Goal: Find specific page/section: Find specific page/section

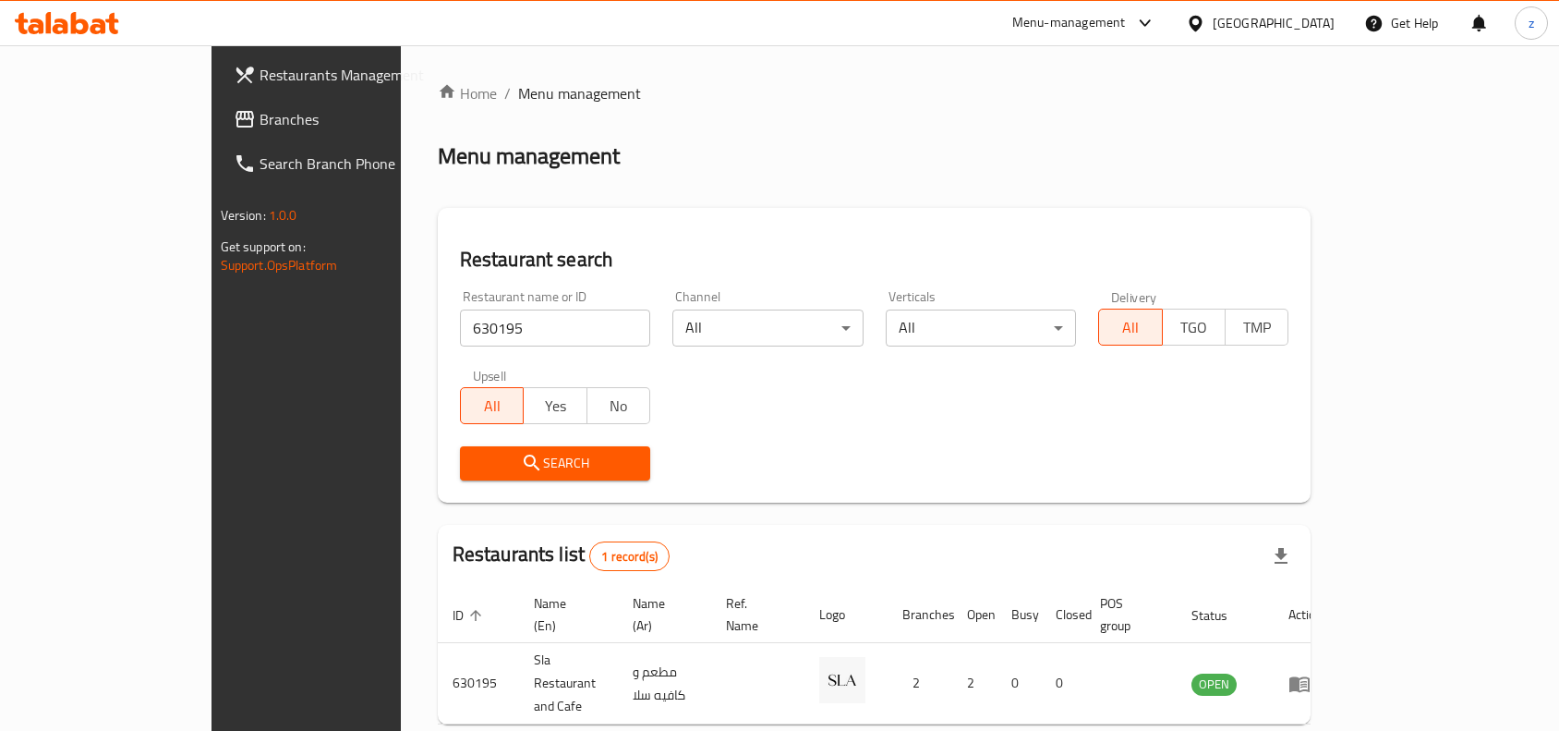
scroll to position [57, 0]
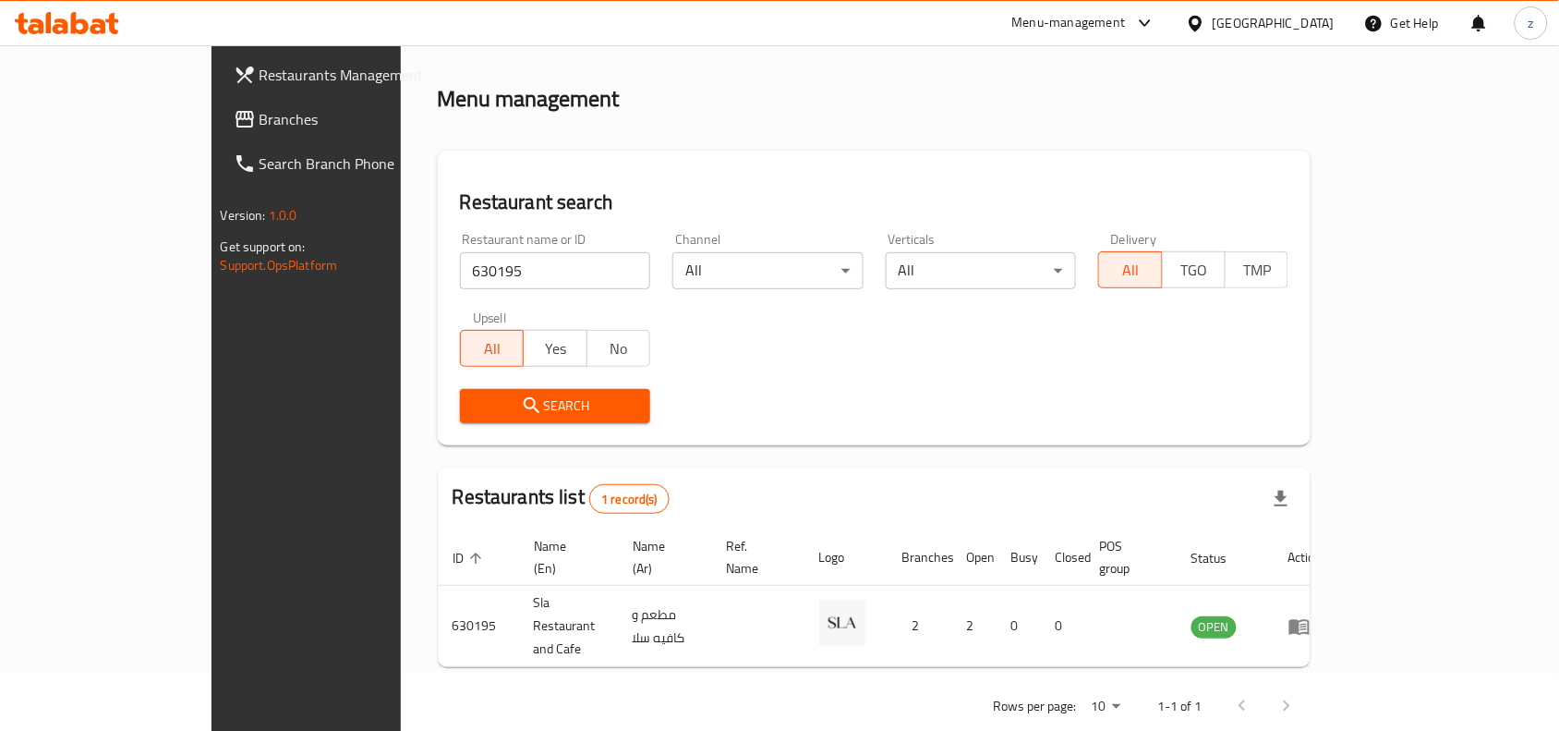
click at [260, 122] on span "Branches" at bounding box center [359, 119] width 198 height 22
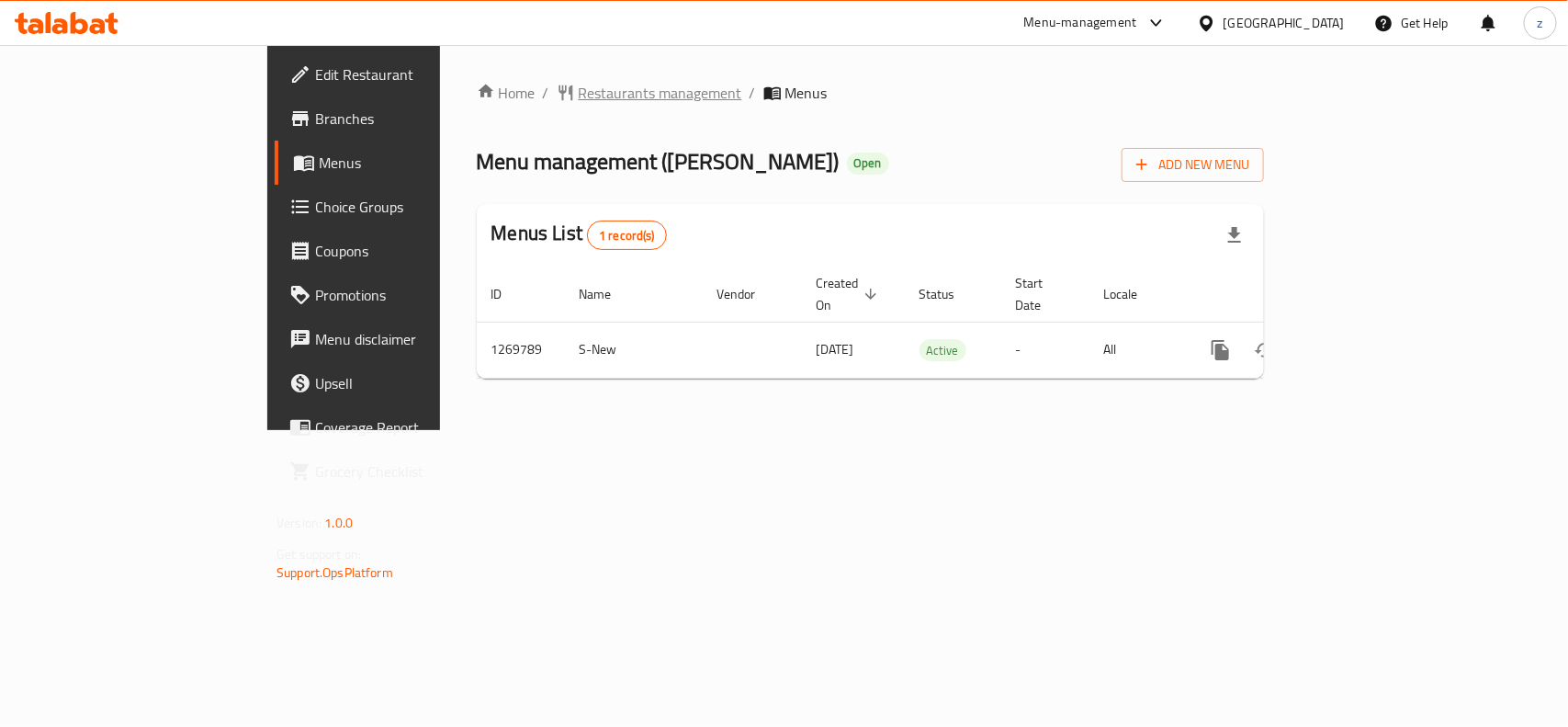
click at [579, 102] on span "Restaurants management" at bounding box center [660, 92] width 163 height 22
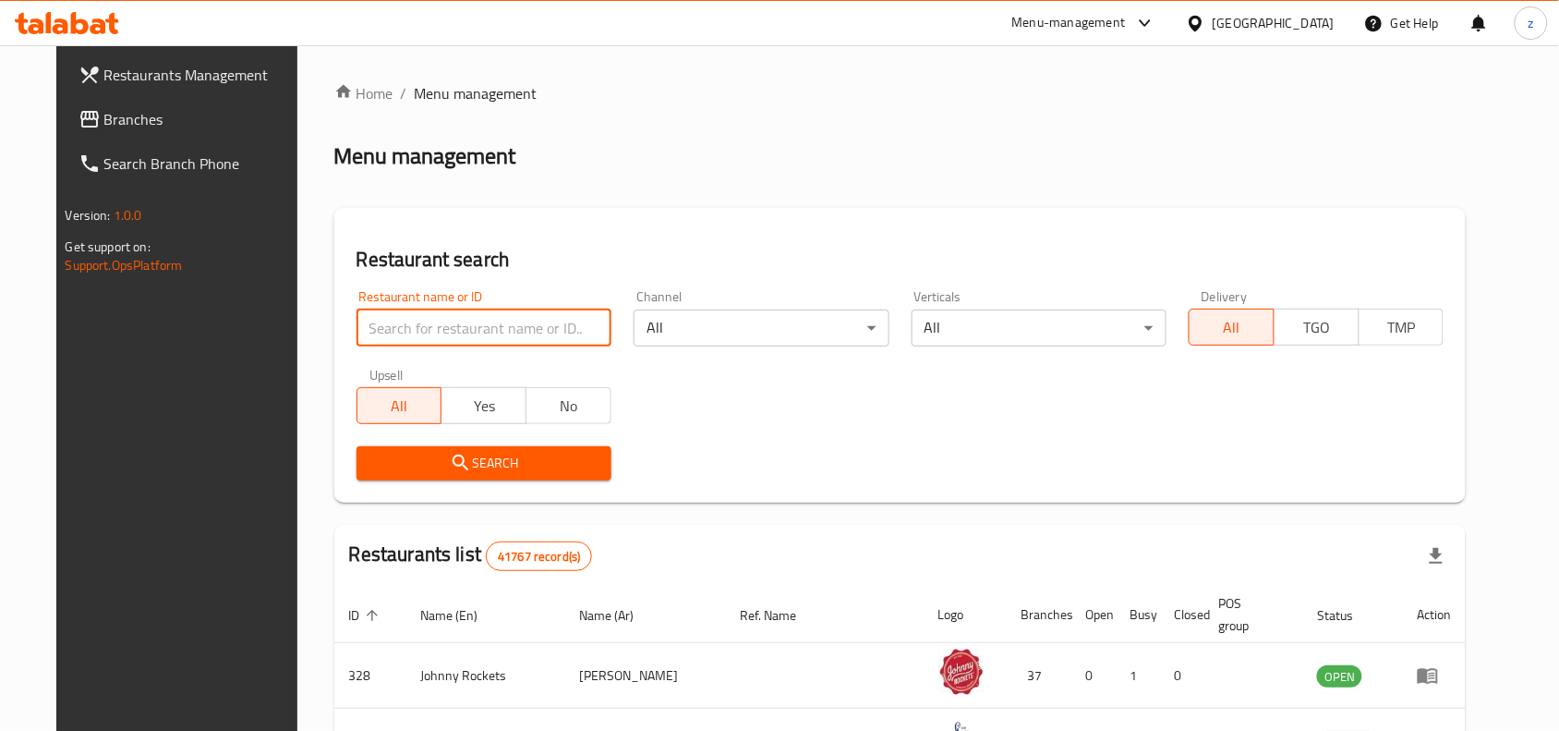
click at [457, 328] on input "search" at bounding box center [483, 327] width 255 height 37
paste input "688687"
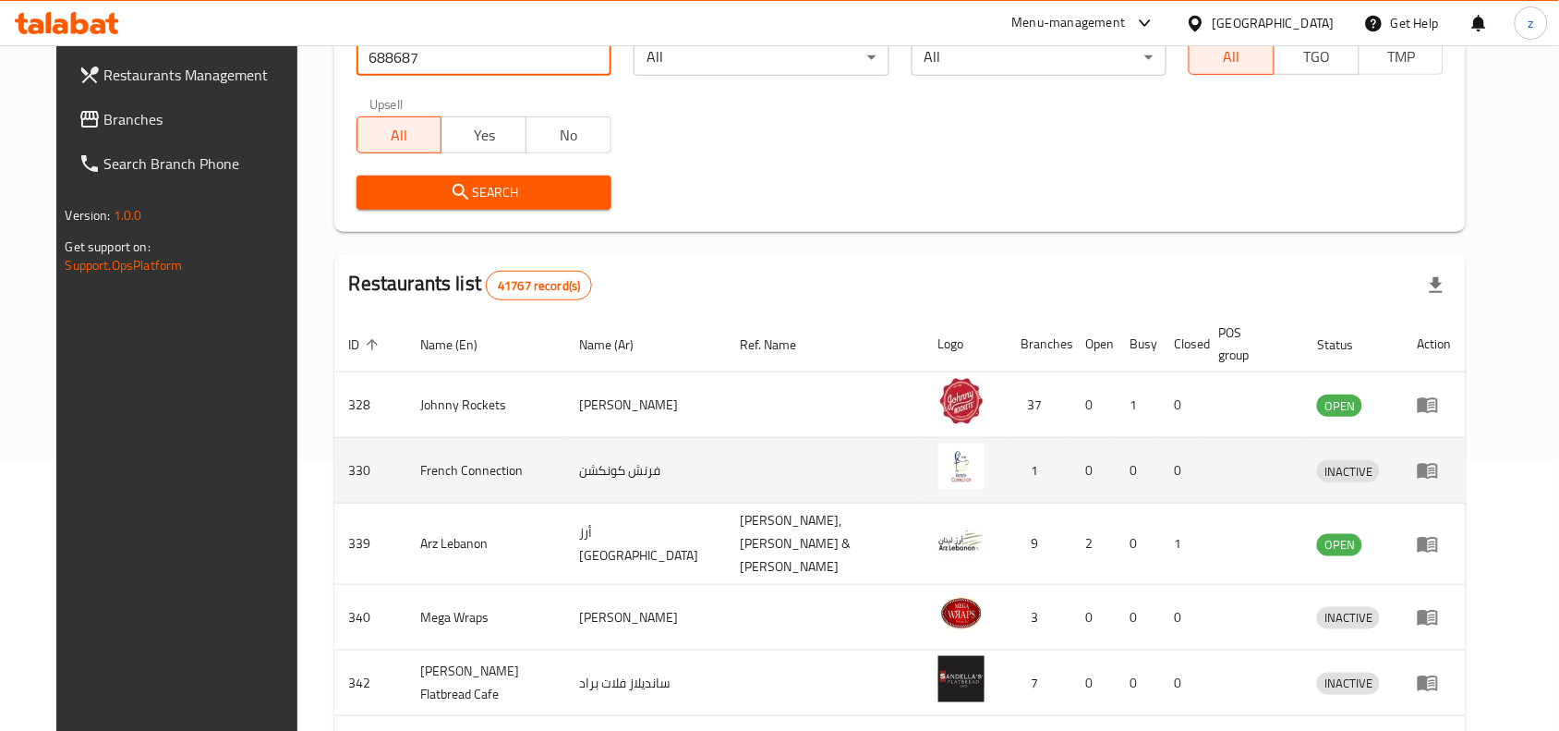
scroll to position [346, 0]
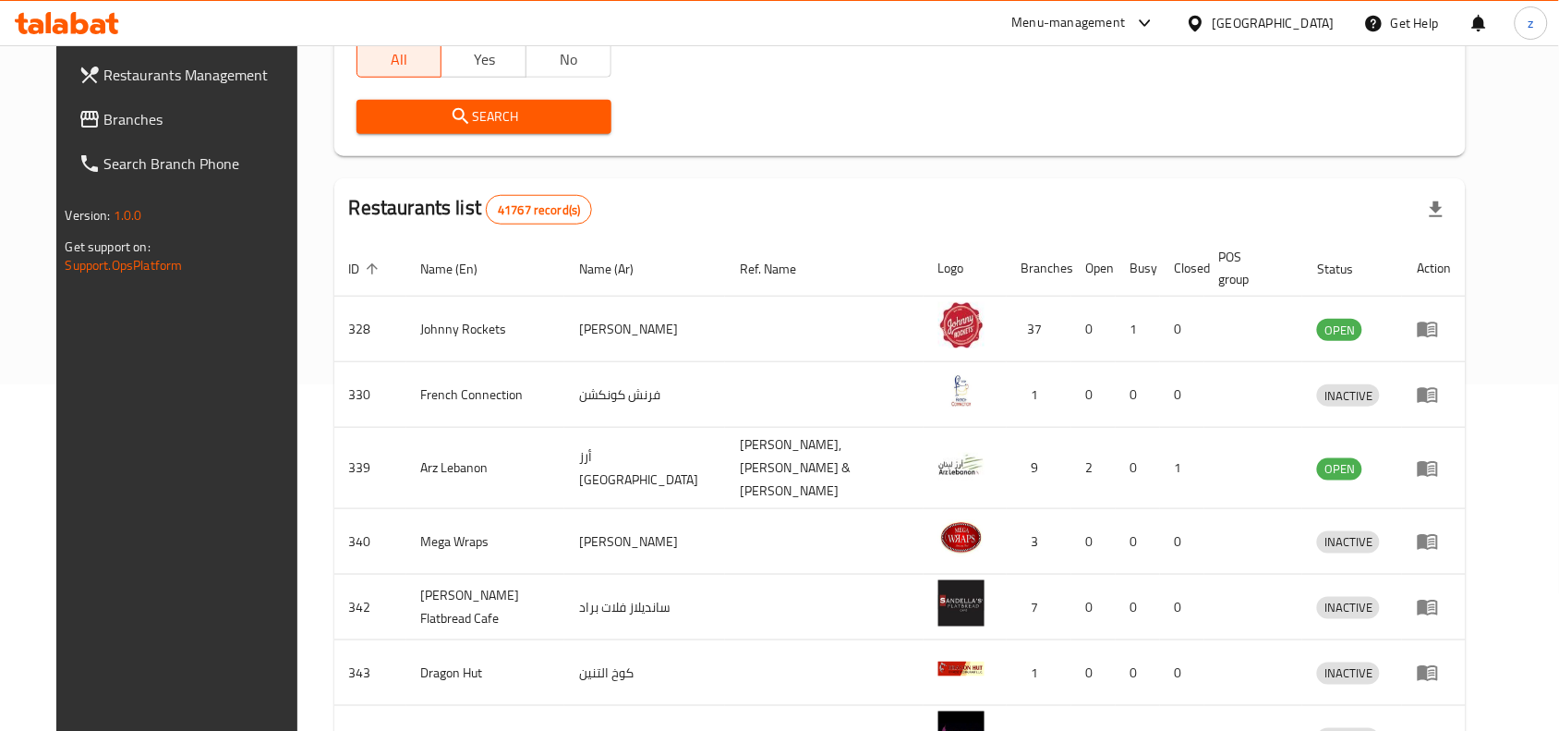
type input "688687"
click at [501, 121] on span "Search" at bounding box center [483, 116] width 225 height 23
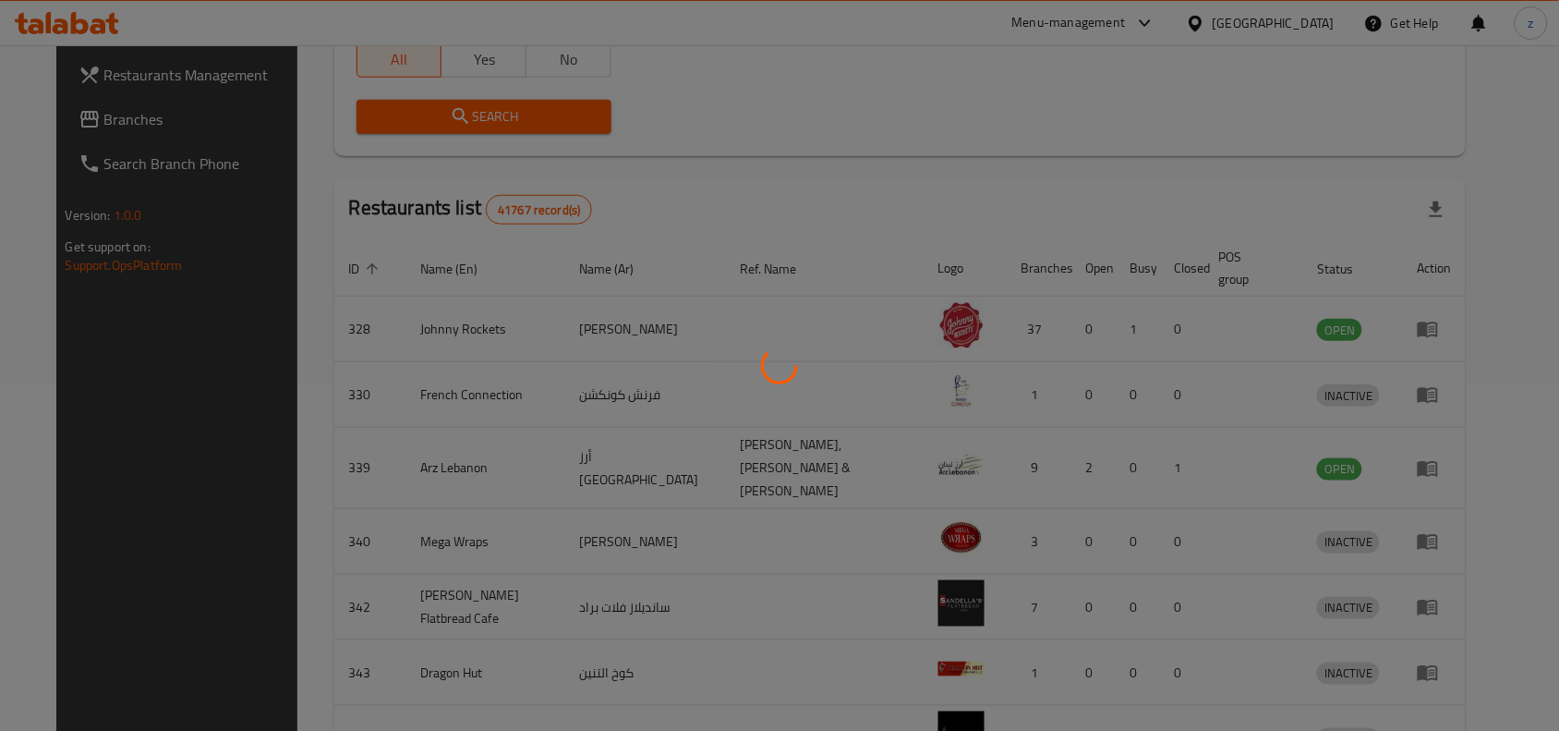
scroll to position [57, 0]
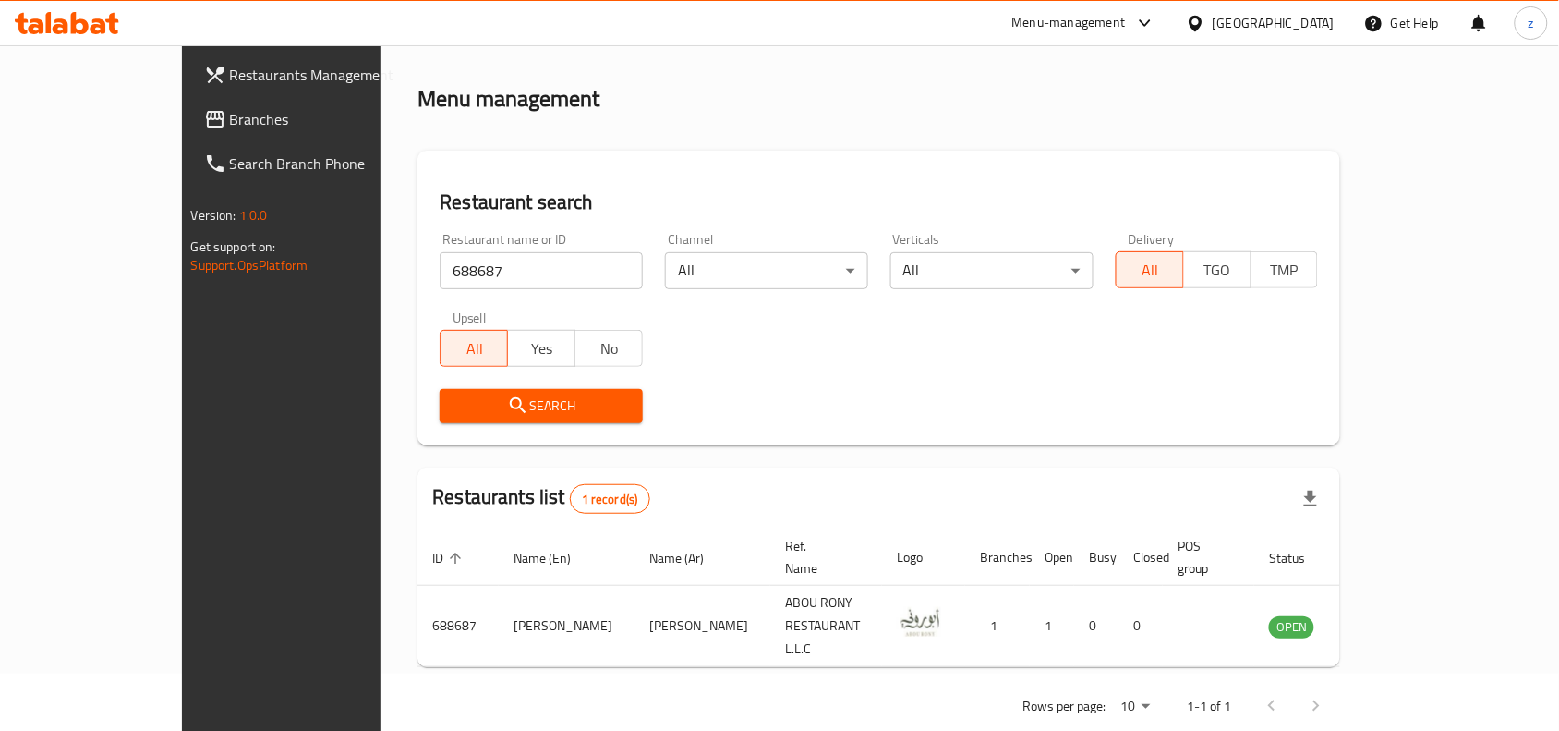
click at [189, 103] on link "Branches" at bounding box center [315, 119] width 253 height 44
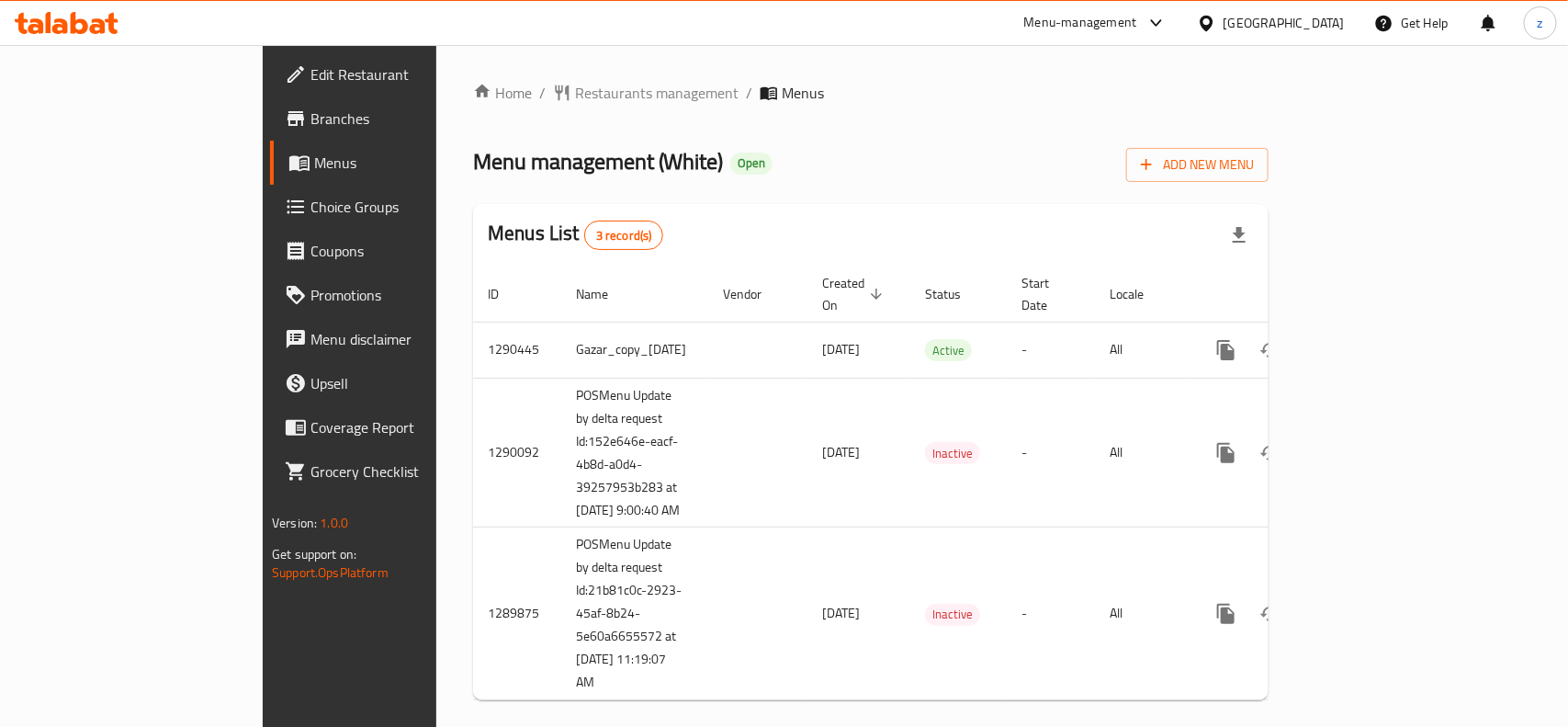
click at [473, 105] on div "Home / Restaurants management / Menus Menu management ( White ) Open Add New Me…" at bounding box center [871, 398] width 795 height 633
click at [575, 82] on span "Restaurants management" at bounding box center [656, 92] width 163 height 22
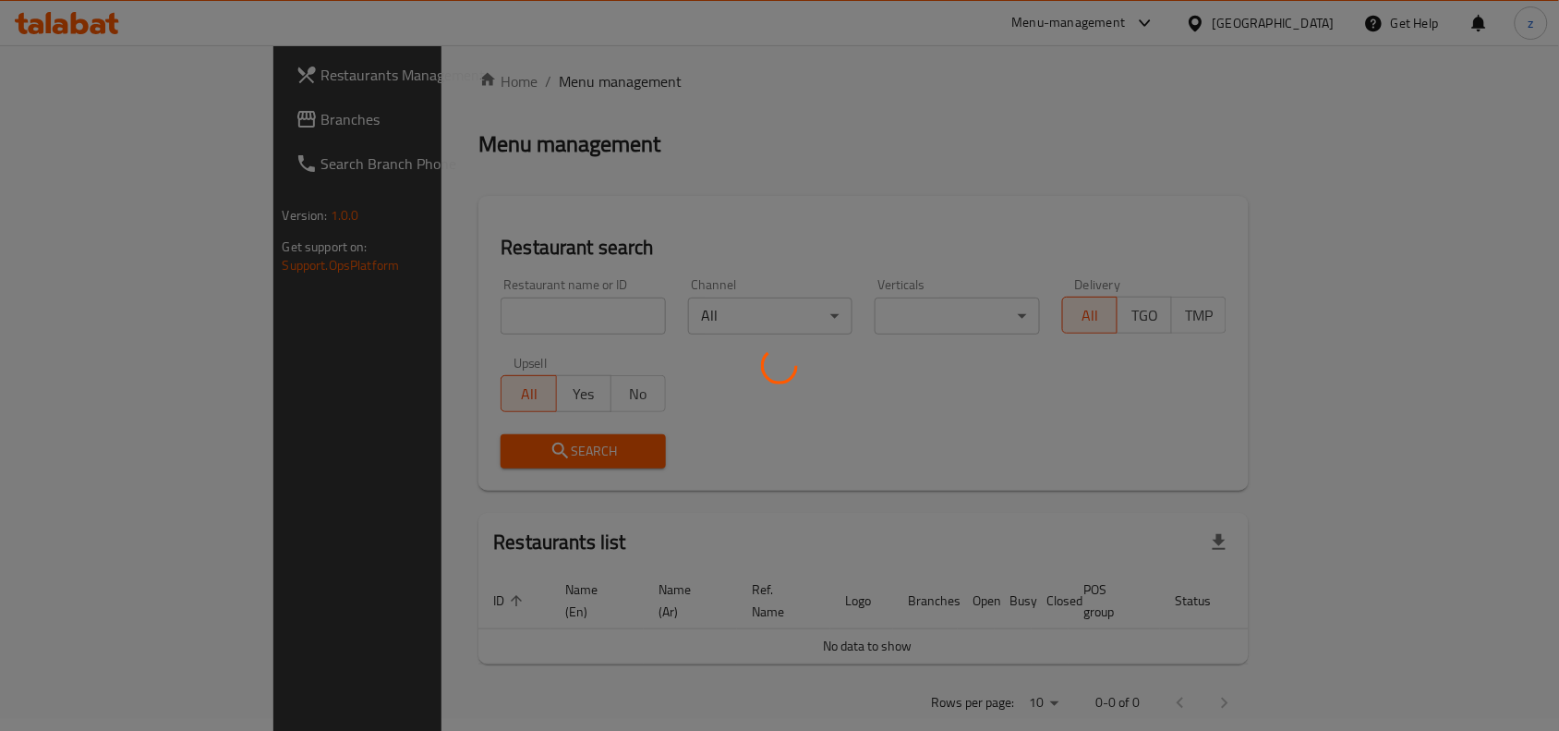
scroll to position [24, 0]
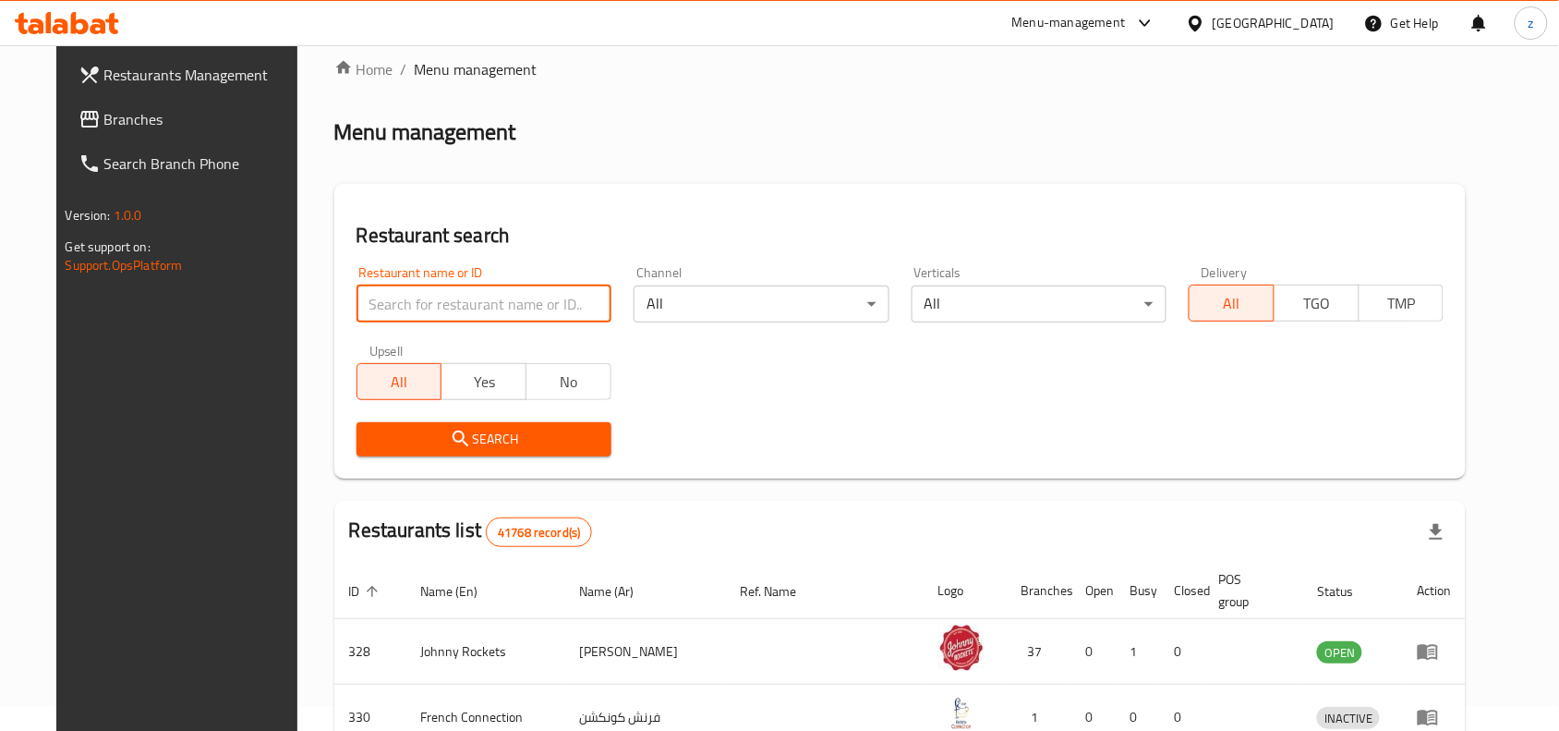
click at [400, 298] on input "search" at bounding box center [483, 303] width 255 height 37
paste input "628399"
type input "628399"
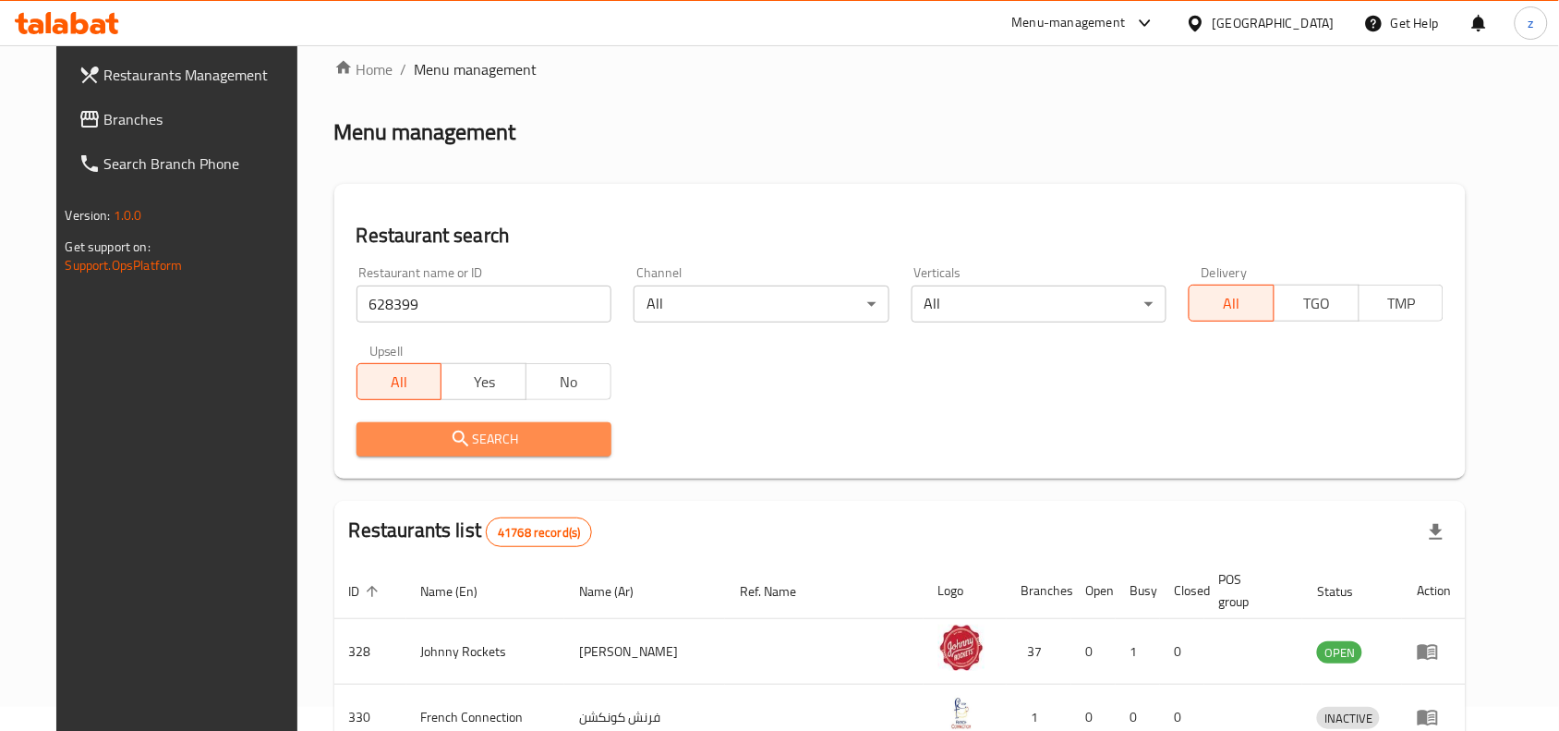
click at [488, 429] on span "Search" at bounding box center [483, 439] width 225 height 23
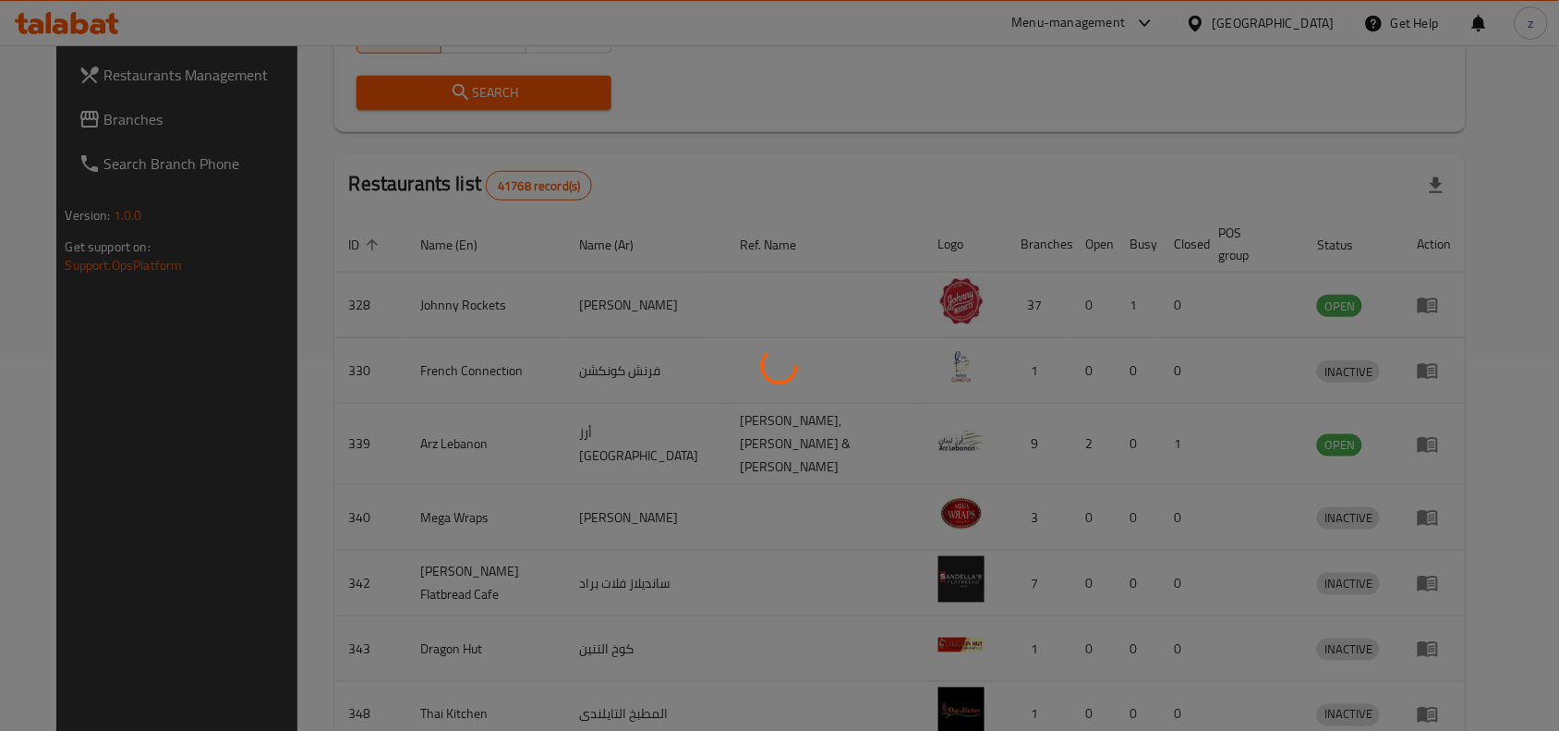
scroll to position [57, 0]
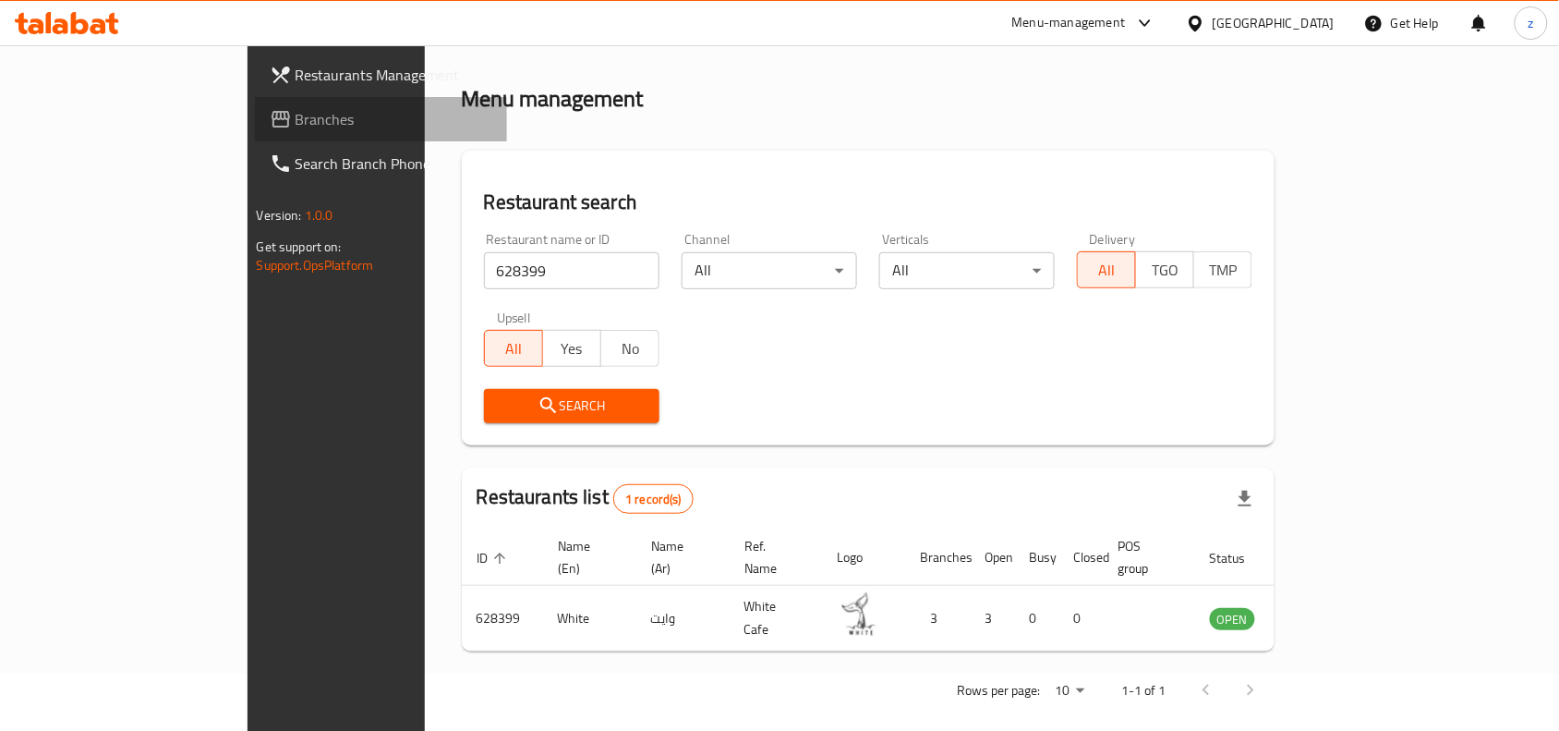
click at [296, 125] on span "Branches" at bounding box center [395, 119] width 198 height 22
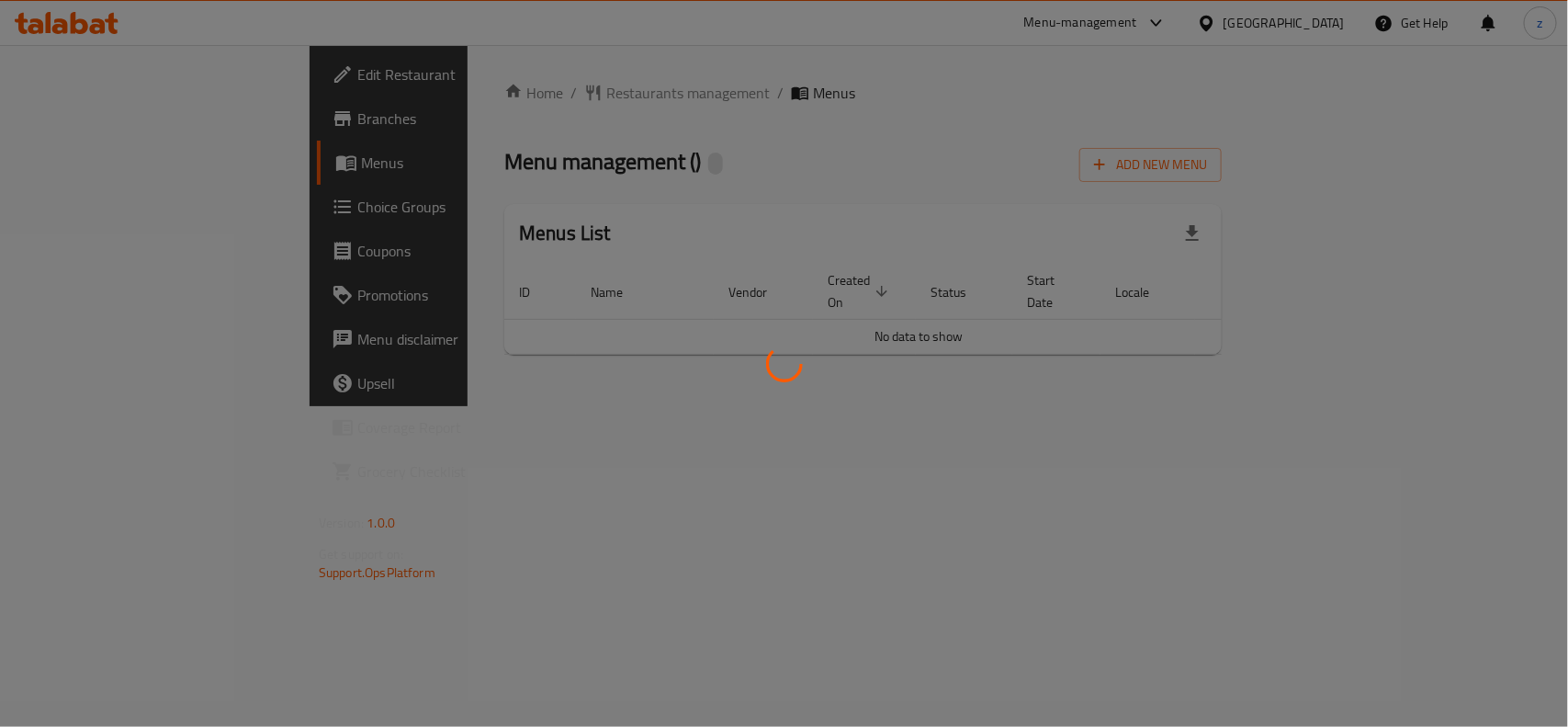
click at [442, 85] on div at bounding box center [784, 363] width 1568 height 727
click at [464, 91] on div at bounding box center [784, 363] width 1568 height 727
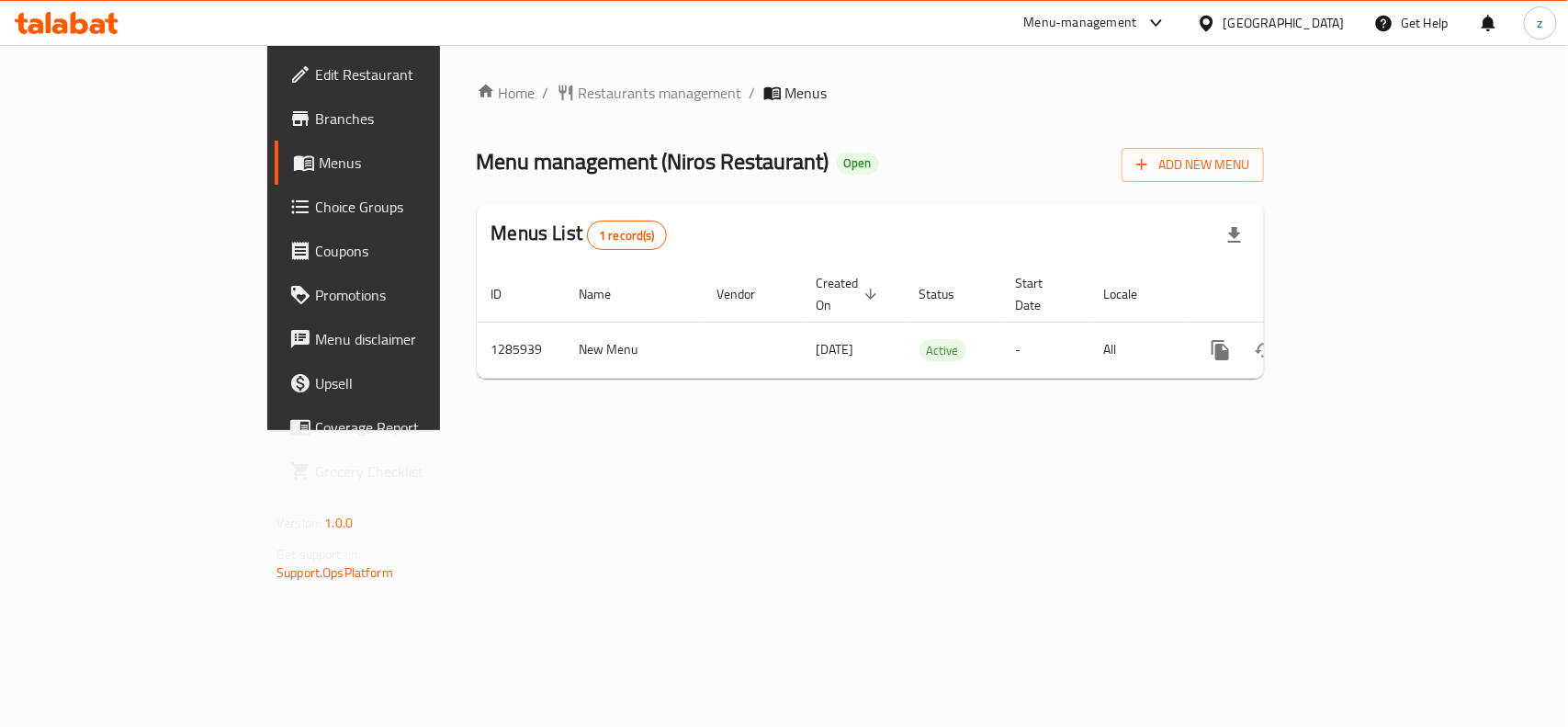
click at [579, 91] on span "Restaurants management" at bounding box center [660, 92] width 163 height 22
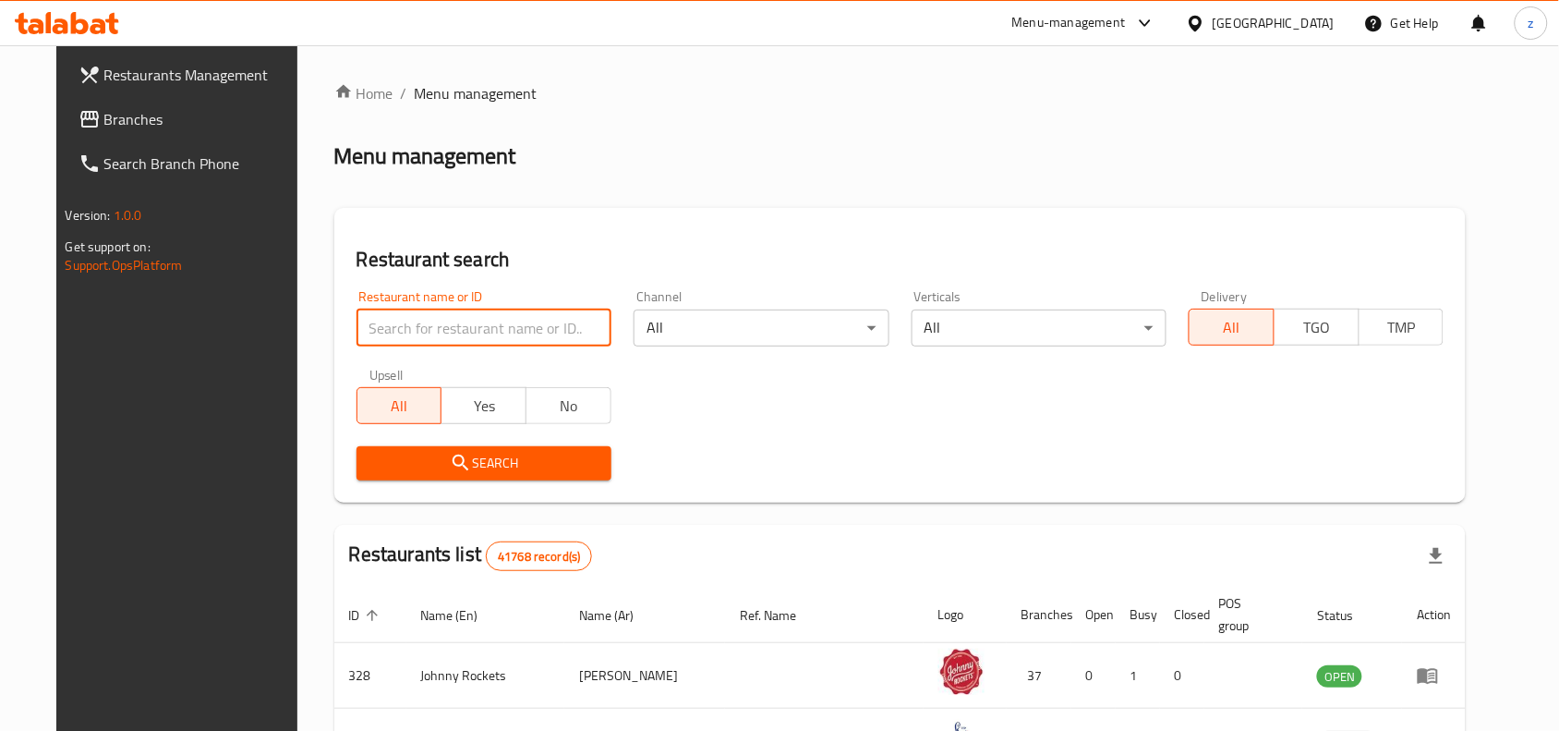
click at [432, 319] on input "search" at bounding box center [483, 327] width 255 height 37
paste input "696129"
type input "696129"
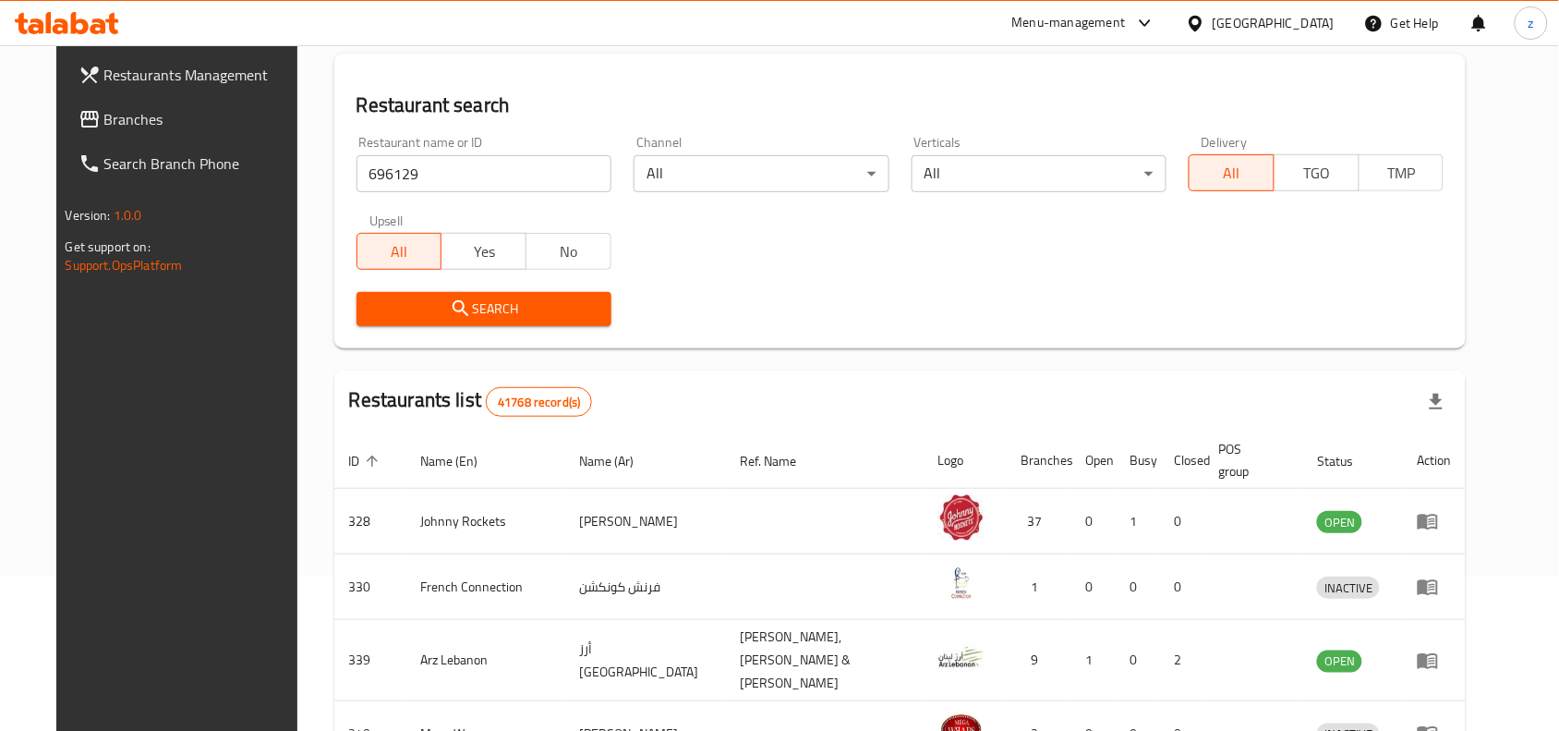
scroll to position [115, 0]
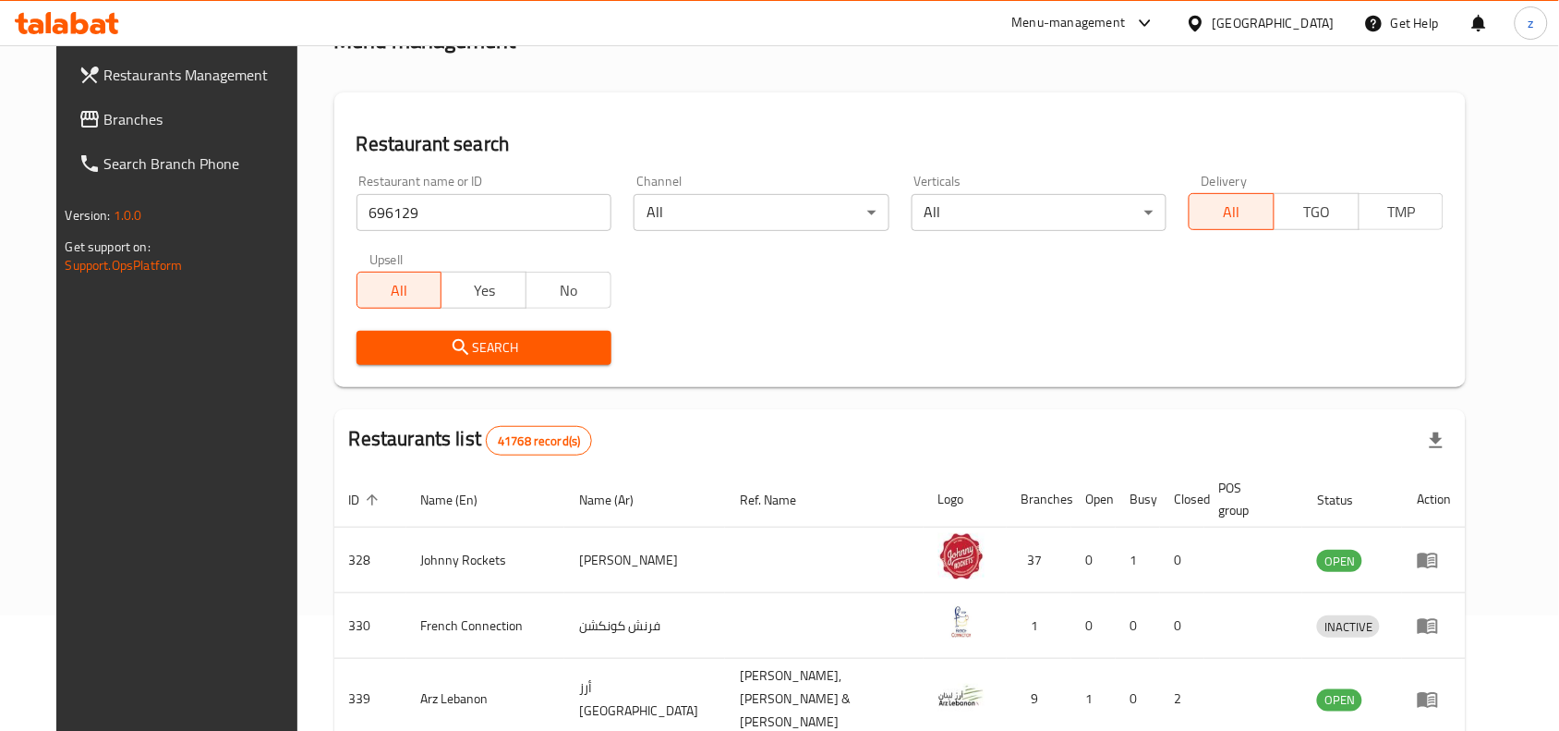
click at [536, 335] on button "Search" at bounding box center [483, 348] width 255 height 34
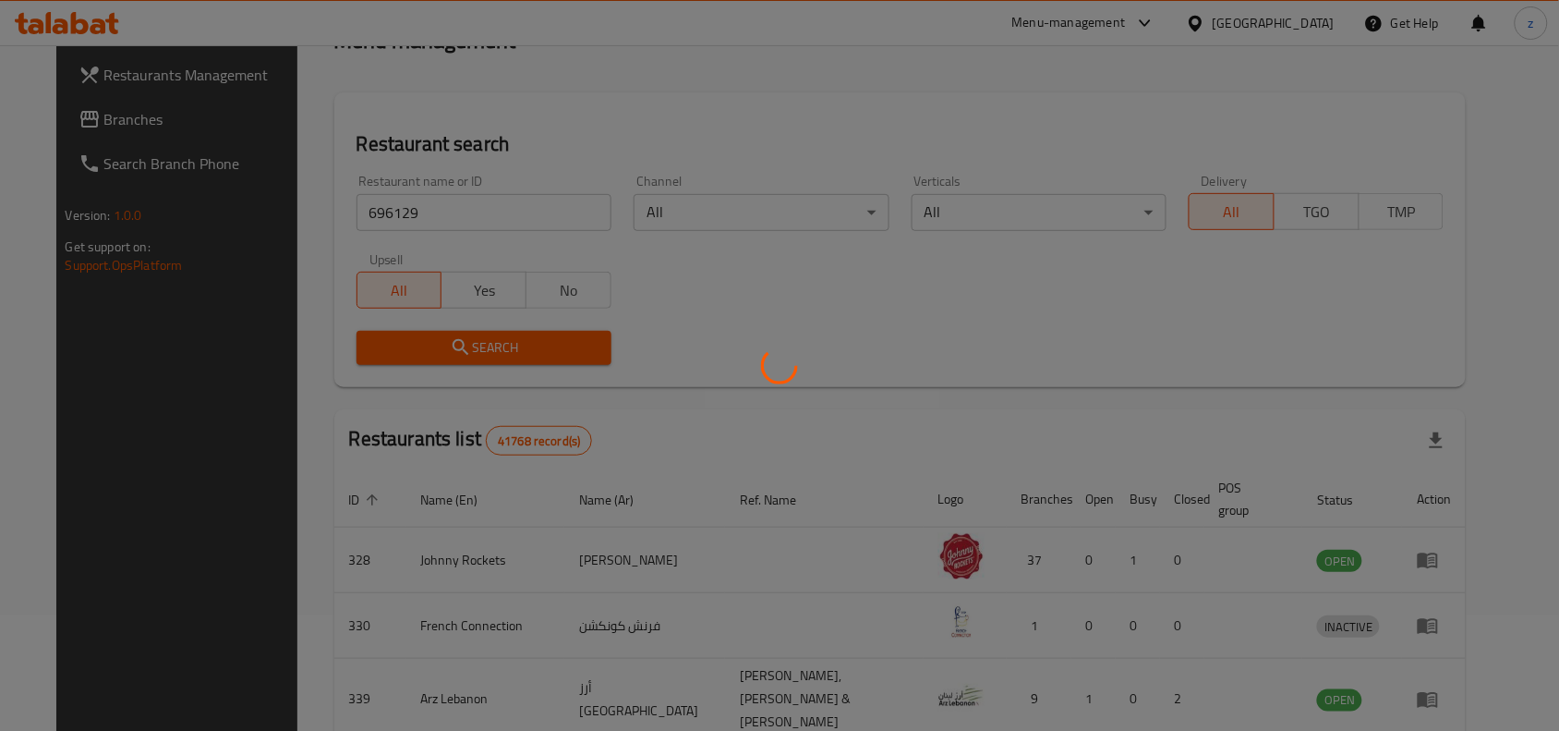
click at [537, 337] on div at bounding box center [779, 365] width 1559 height 731
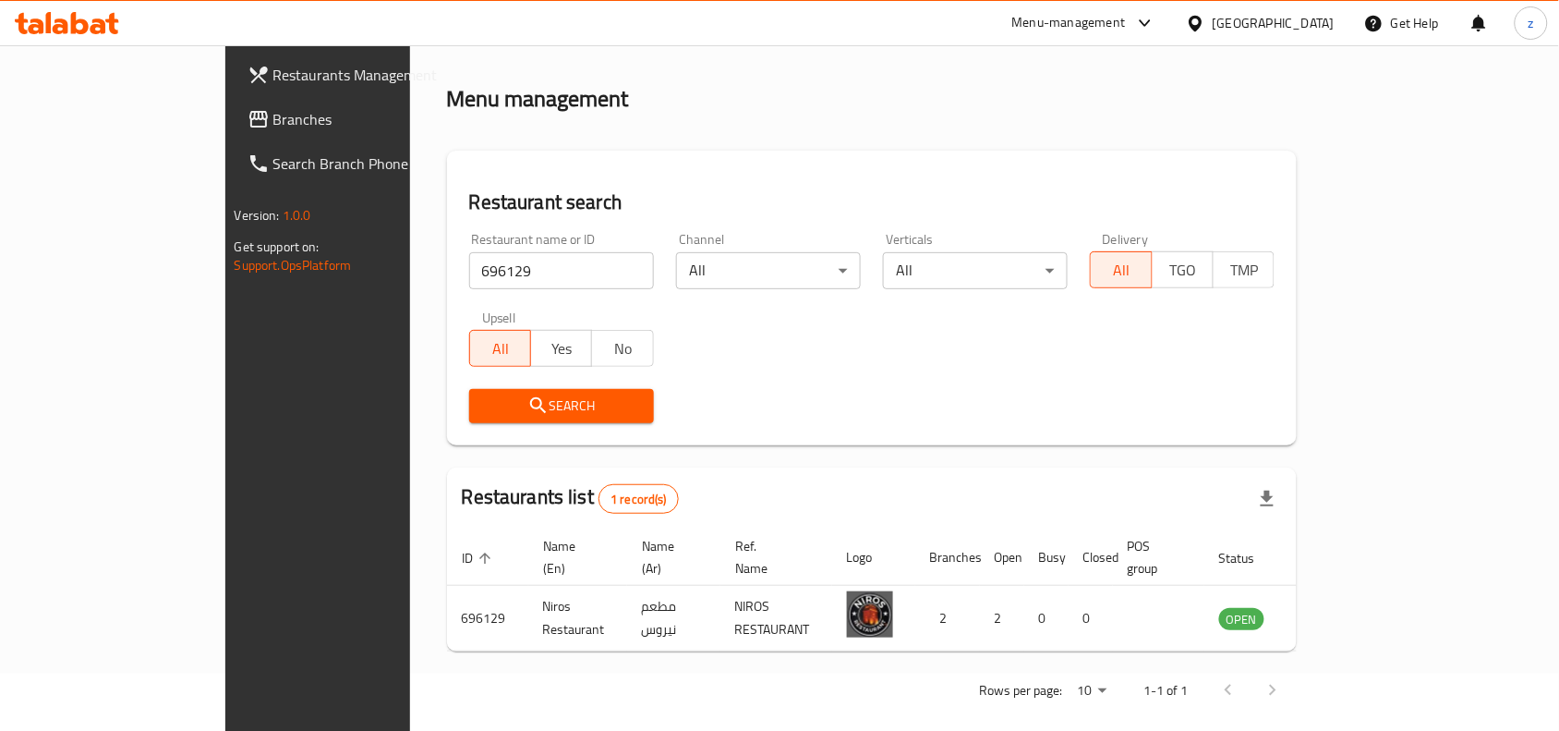
click at [273, 123] on span "Branches" at bounding box center [372, 119] width 198 height 22
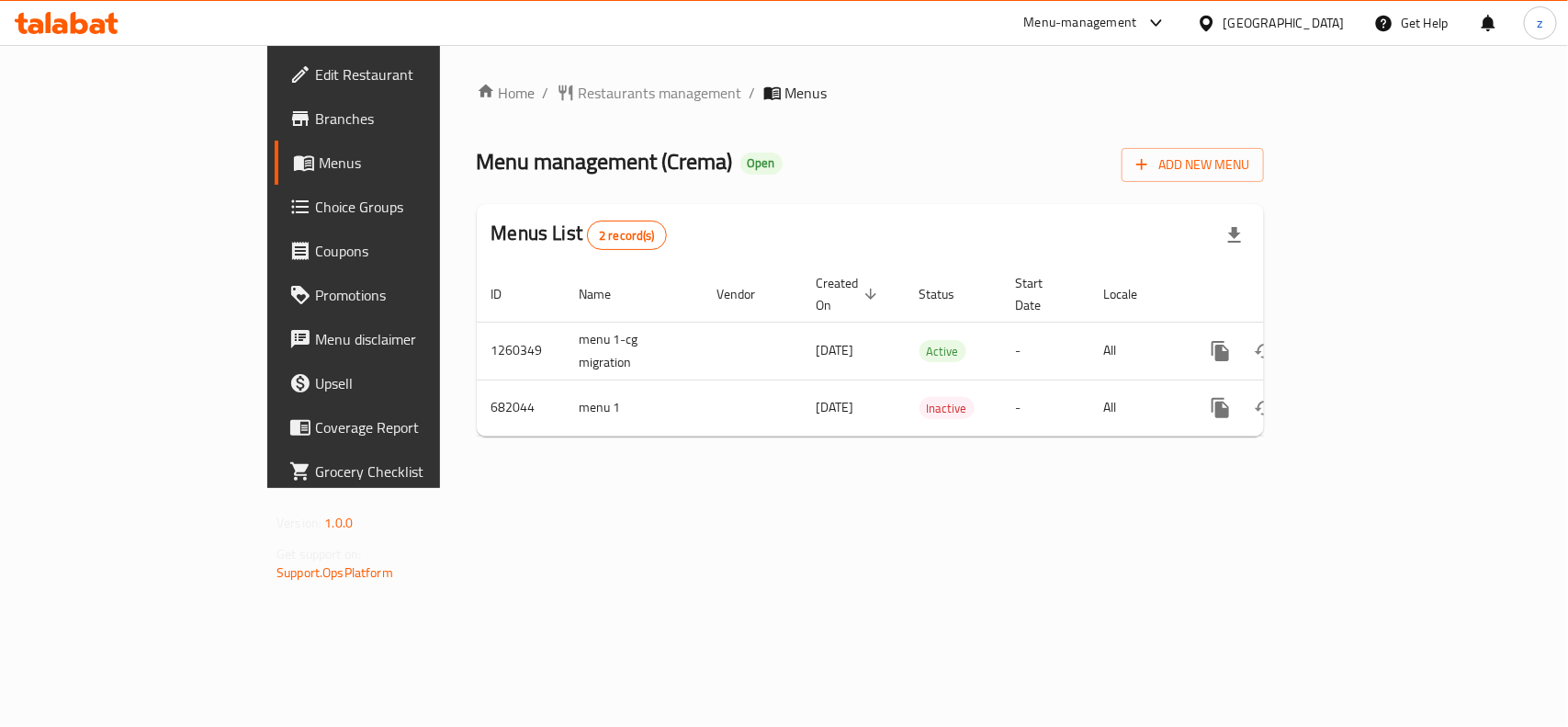
click at [315, 74] on span "Edit Restaurant" at bounding box center [415, 75] width 199 height 22
click at [315, 124] on span "Branches" at bounding box center [415, 118] width 199 height 22
click at [580, 486] on div "Home / Restaurants management / Menus Menu management ( Crema ) Open Add New Me…" at bounding box center [869, 266] width 860 height 443
click at [626, 181] on div "Home / Restaurants management / Menus Menu management ( Crema ) Open Add New Me…" at bounding box center [869, 266] width 786 height 369
click at [439, 487] on div "Home / Restaurants management / Menus Menu management ( Crema ) Open Add New Me…" at bounding box center [869, 266] width 860 height 443
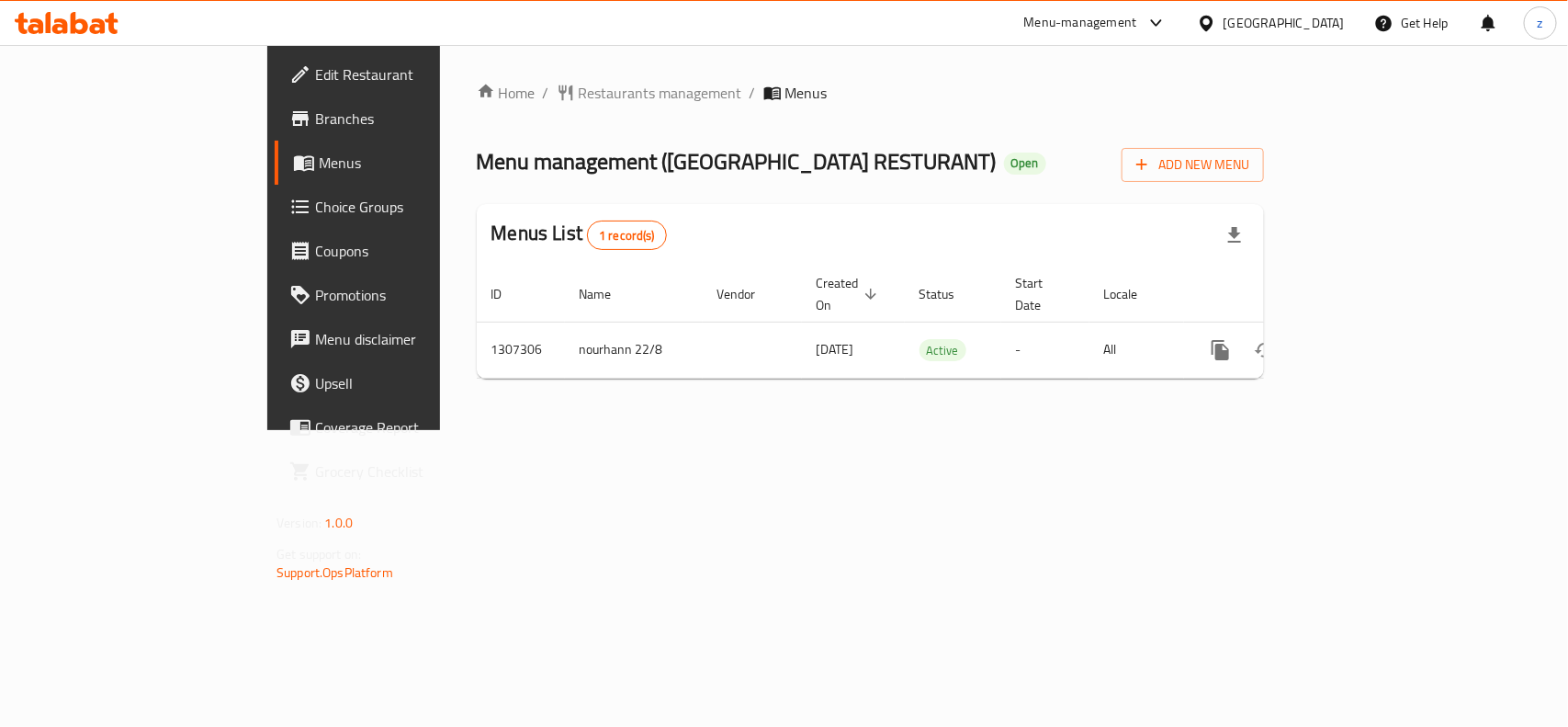
click at [579, 96] on span "Restaurants management" at bounding box center [660, 92] width 163 height 22
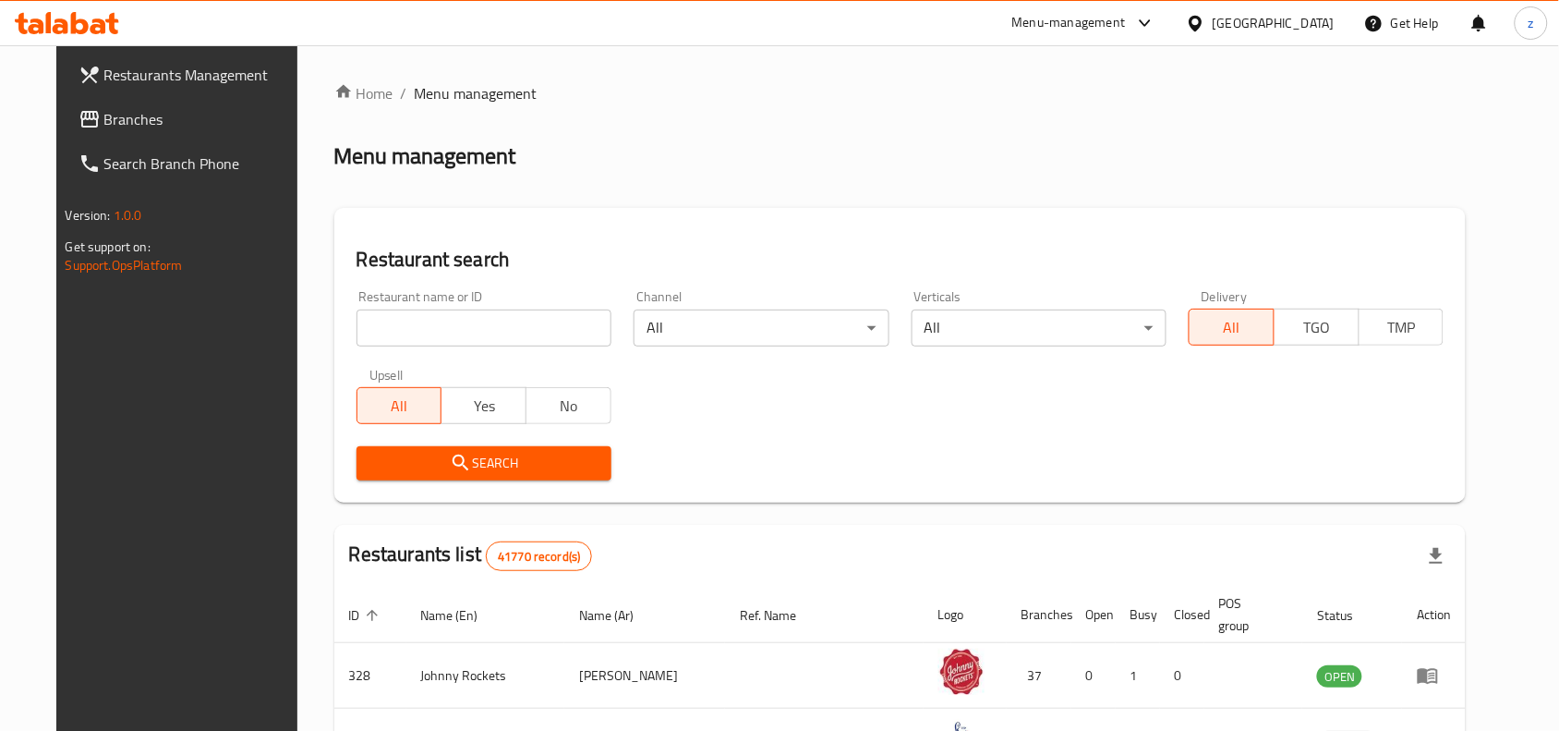
click at [513, 334] on input "search" at bounding box center [483, 327] width 255 height 37
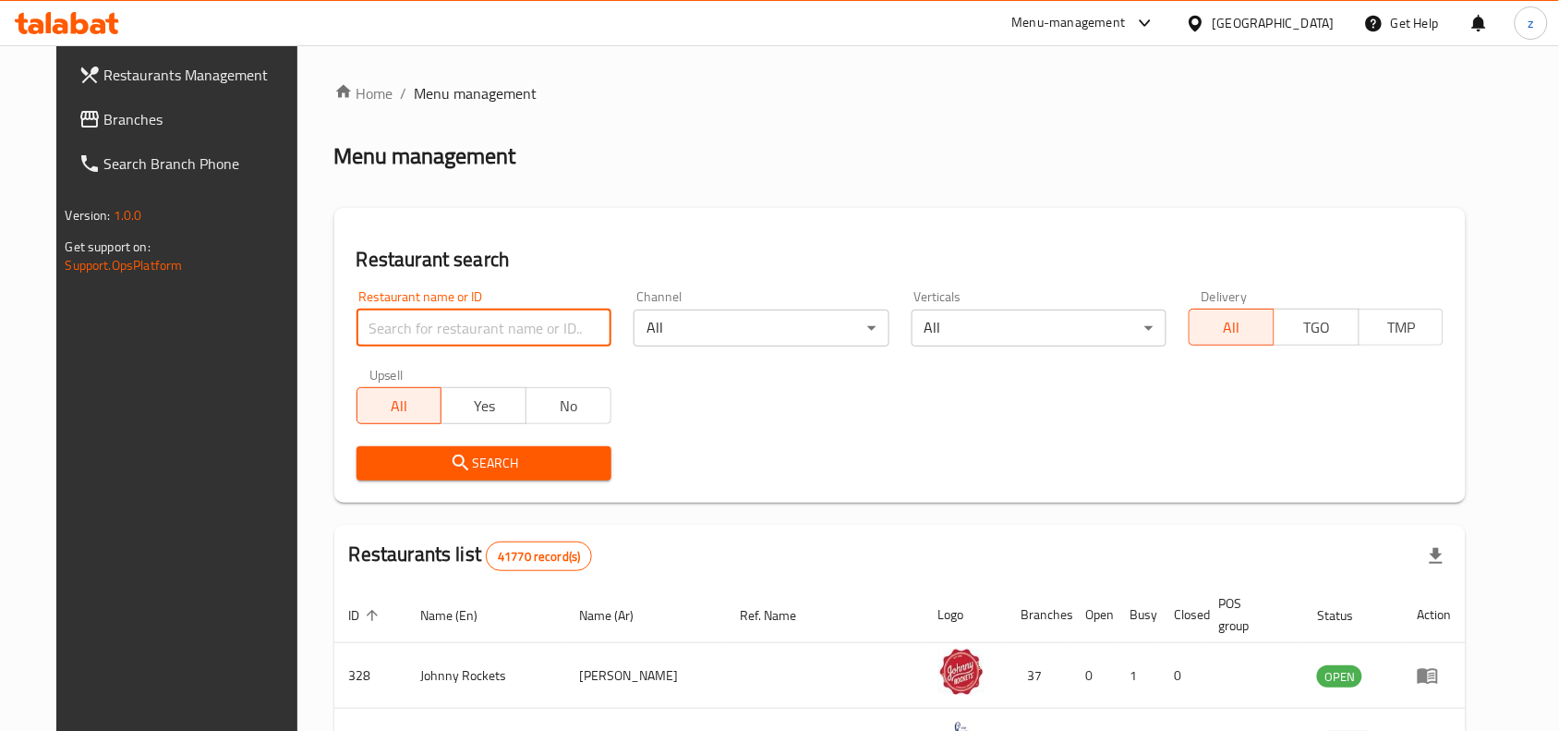
paste input "704046"
type input "704046"
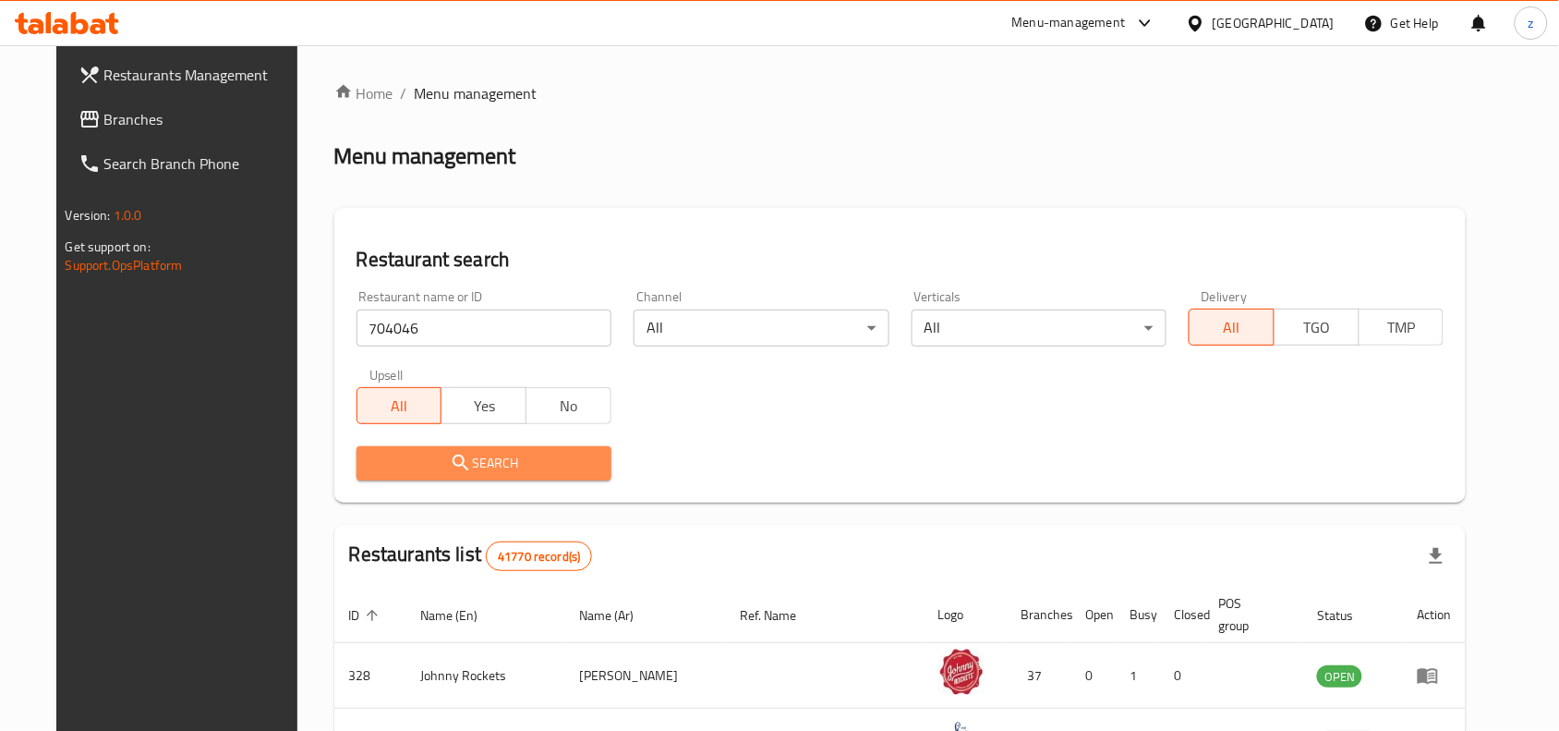
click at [501, 453] on span "Search" at bounding box center [483, 463] width 225 height 23
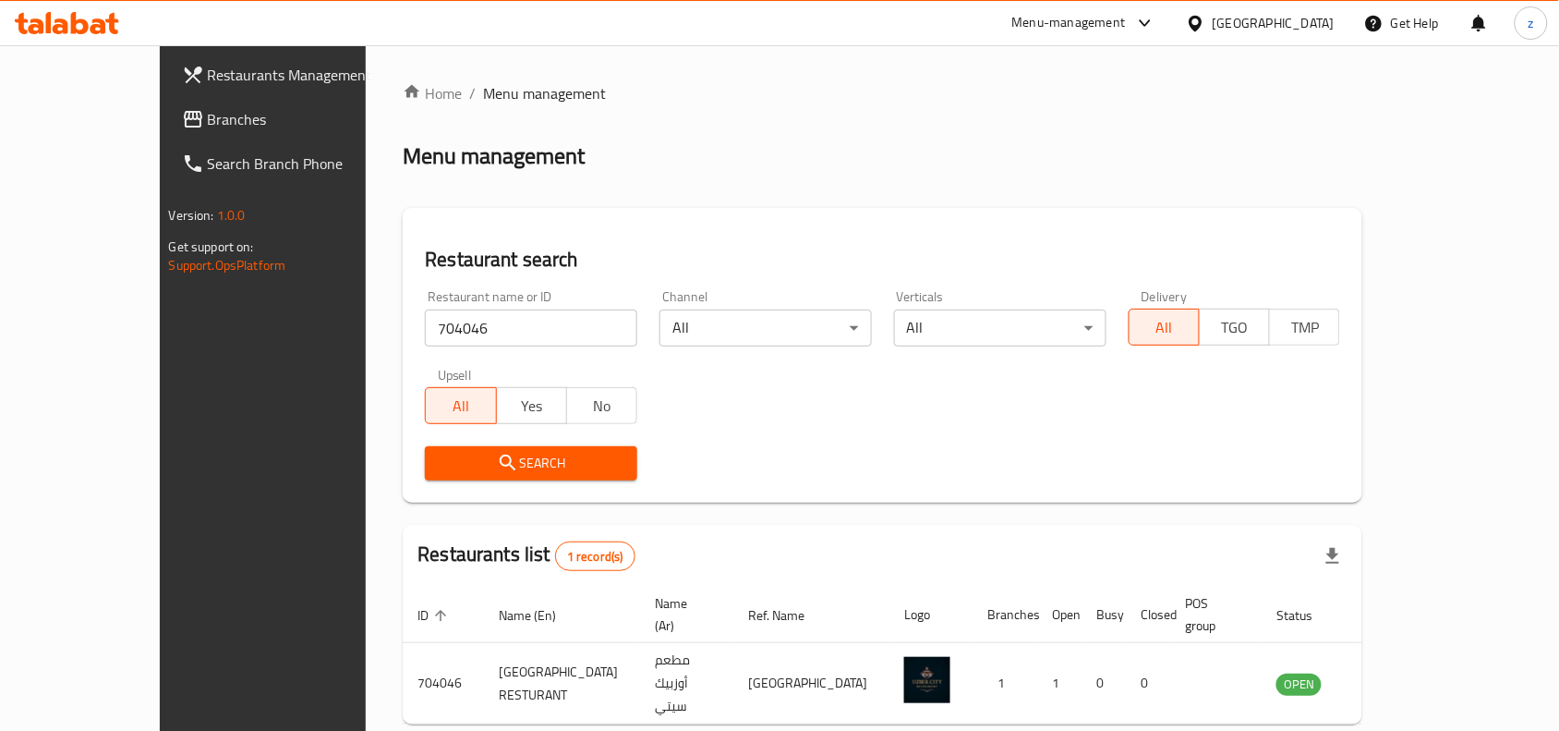
scroll to position [57, 0]
